Goal: Transaction & Acquisition: Purchase product/service

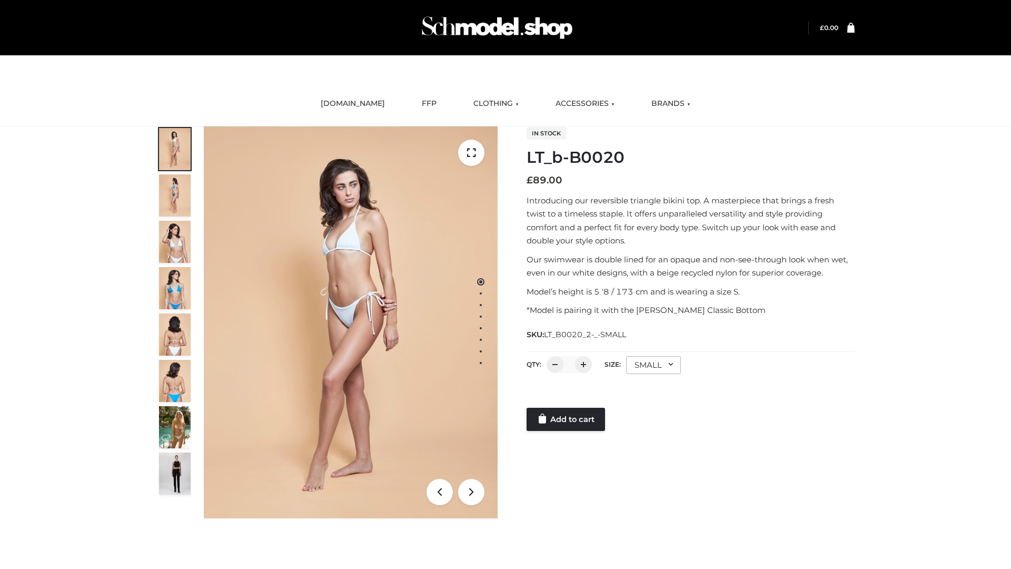
click at [567, 419] on link "Add to cart" at bounding box center [566, 419] width 78 height 23
